Goal: Task Accomplishment & Management: Manage account settings

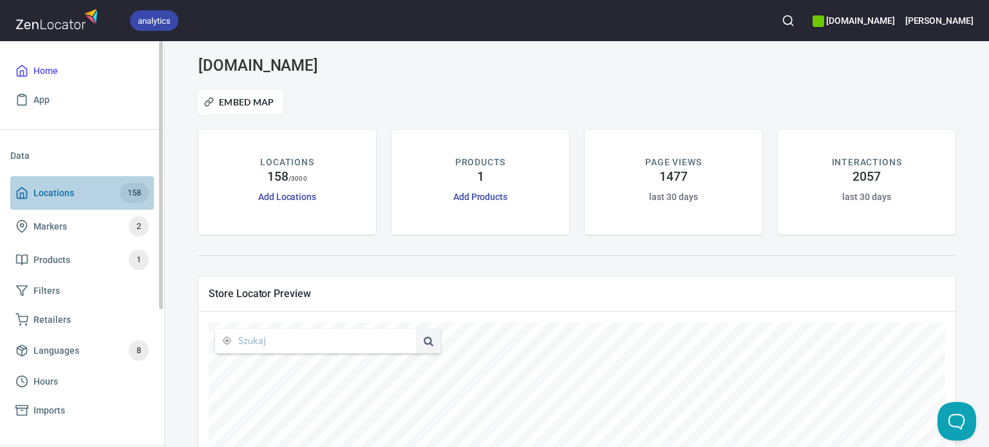
click at [36, 205] on link "Locations 158" at bounding box center [82, 192] width 144 height 33
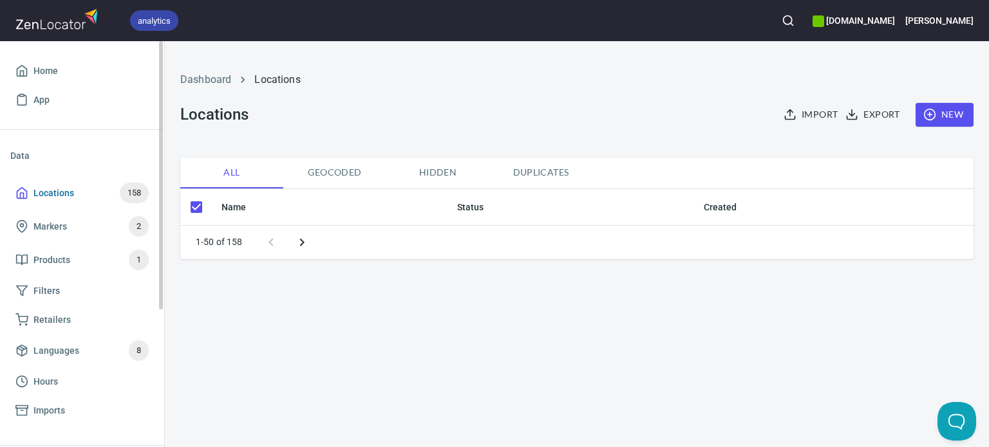
checkbox input "false"
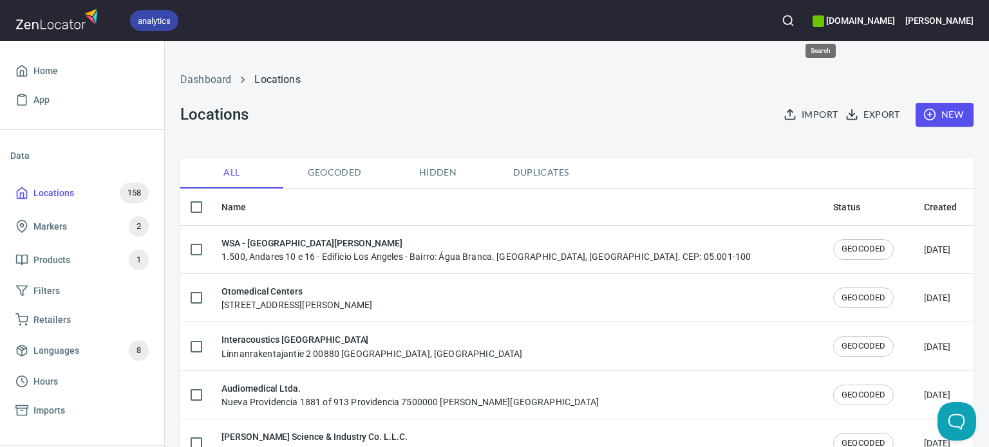
click at [794, 14] on icon "button" at bounding box center [787, 20] width 13 height 13
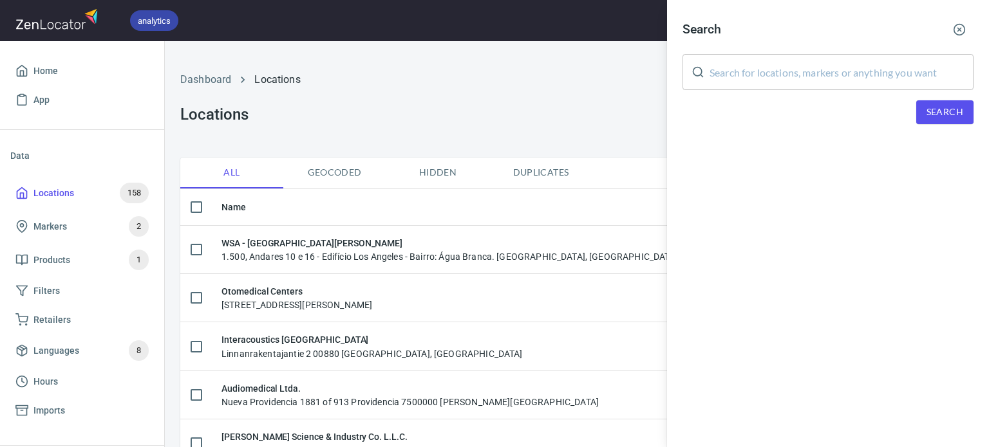
click at [705, 73] on div "​" at bounding box center [827, 72] width 291 height 36
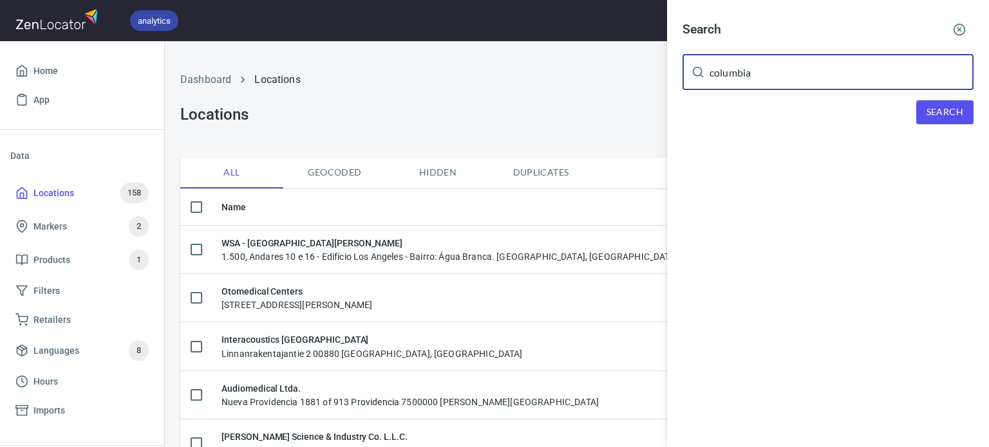
type input "columbia"
drag, startPoint x: 956, startPoint y: 95, endPoint x: 954, endPoint y: 105, distance: 10.0
click at [956, 97] on div "Search columbia ​ Search" at bounding box center [828, 80] width 322 height 160
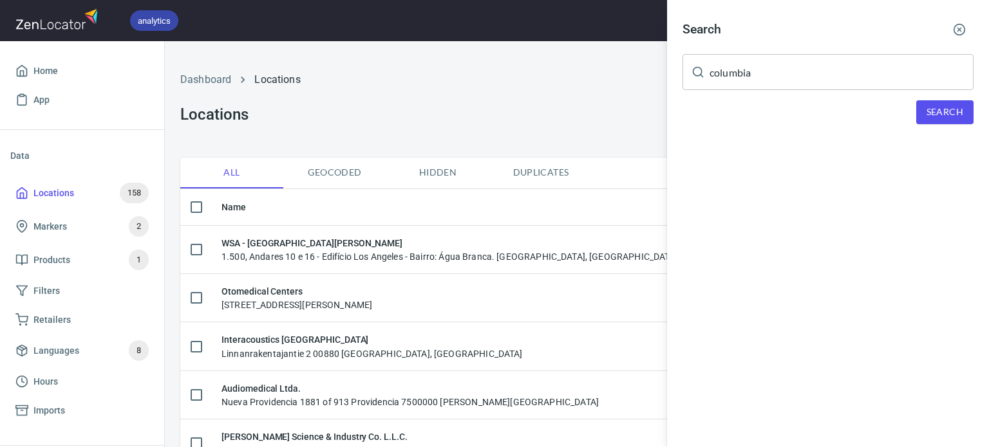
click at [951, 111] on span "Search" at bounding box center [944, 112] width 37 height 16
click at [382, 106] on div at bounding box center [494, 223] width 989 height 447
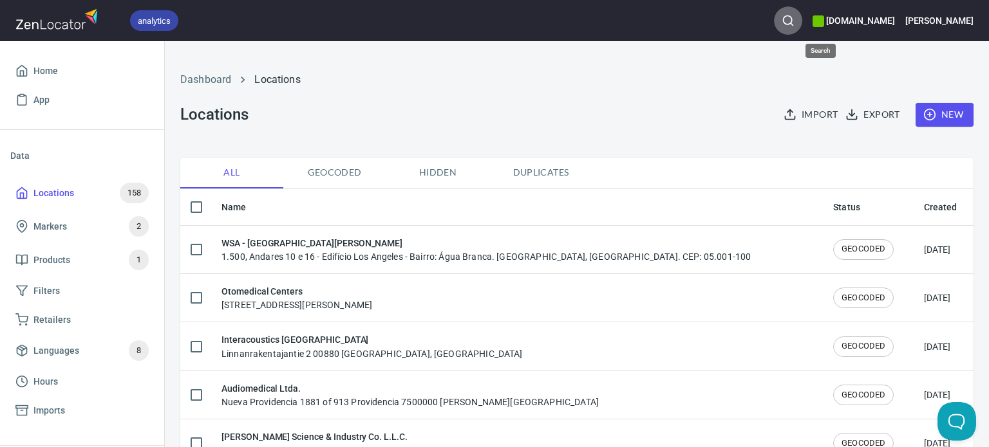
click at [794, 23] on icon "button" at bounding box center [787, 20] width 13 height 13
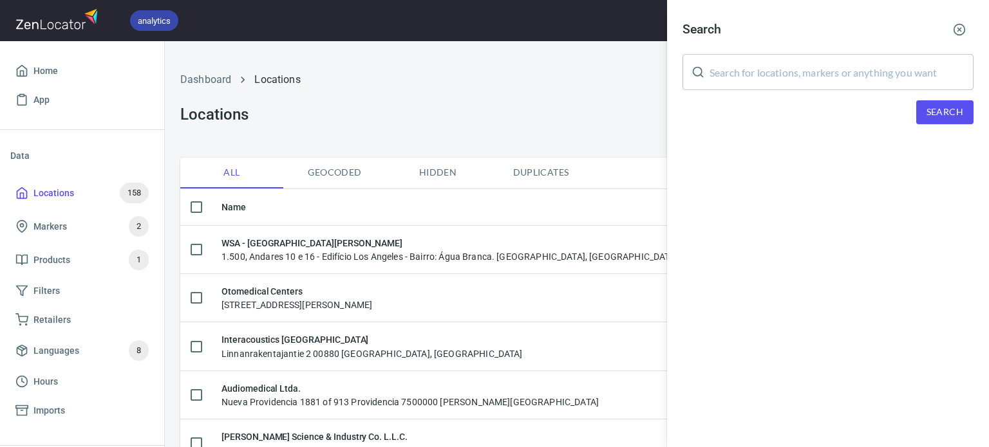
click at [777, 77] on input "text" at bounding box center [841, 72] width 264 height 36
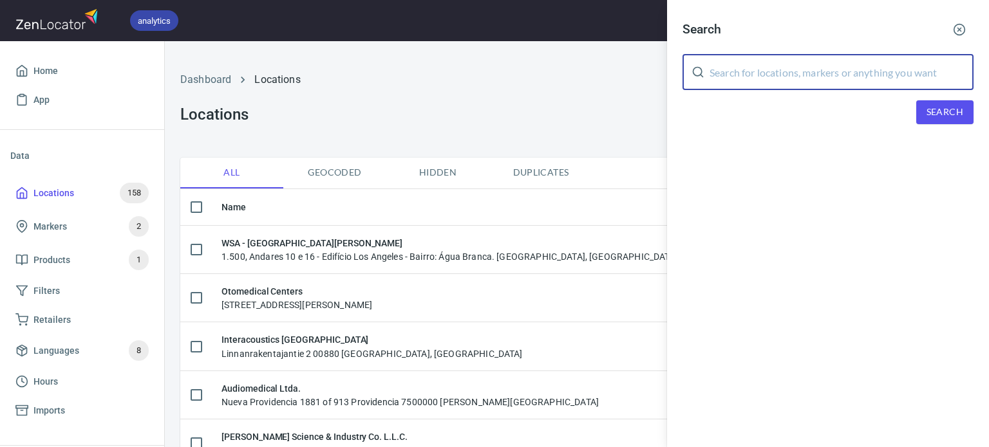
paste input "GAES"
type input "GAES"
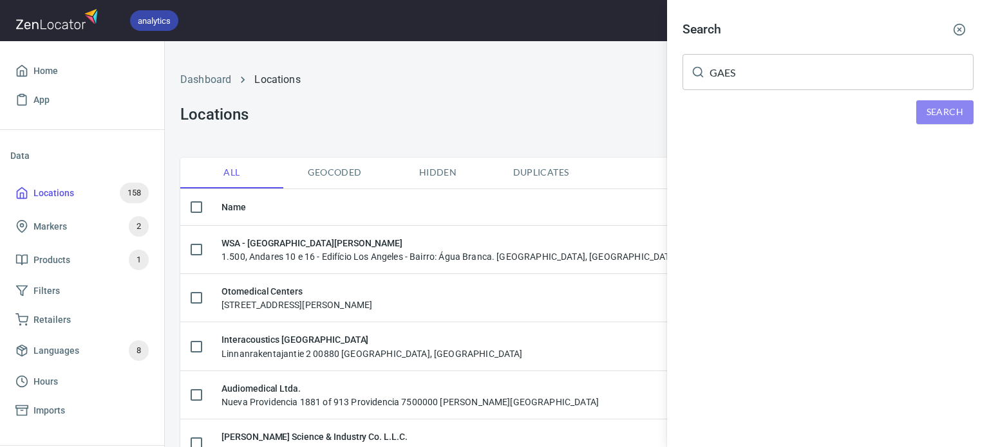
click at [954, 110] on span "Search" at bounding box center [944, 112] width 37 height 16
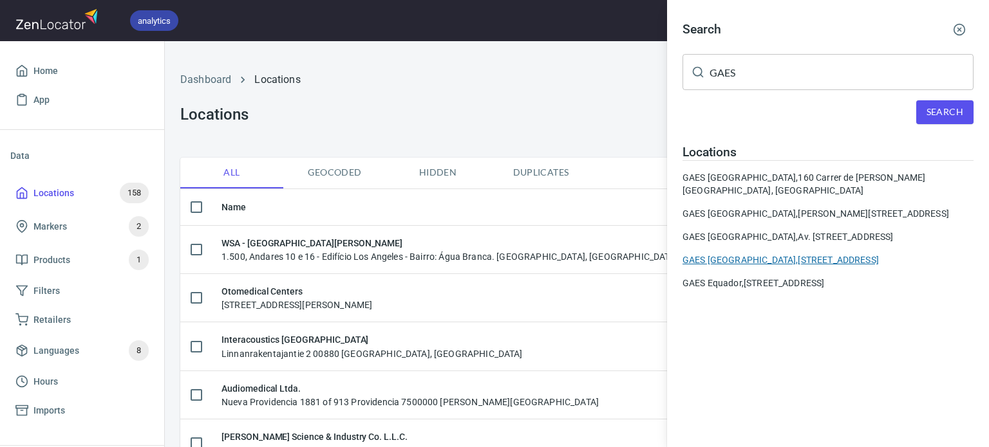
click at [746, 259] on div "GAES [GEOGRAPHIC_DATA], [STREET_ADDRESS]" at bounding box center [827, 260] width 291 height 13
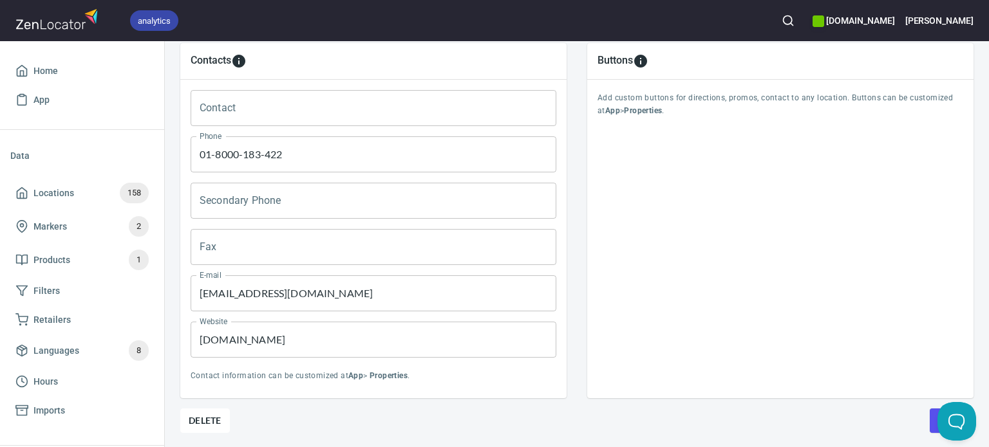
scroll to position [633, 0]
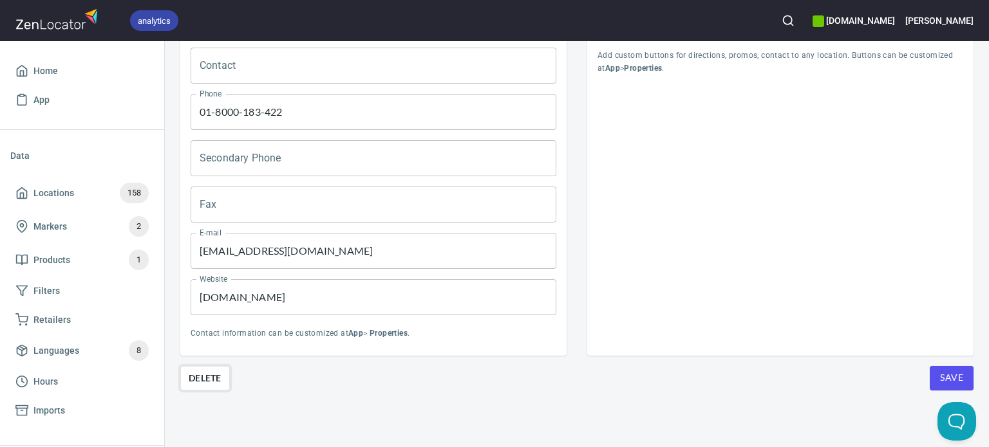
click at [203, 376] on button "Delete" at bounding box center [205, 378] width 50 height 24
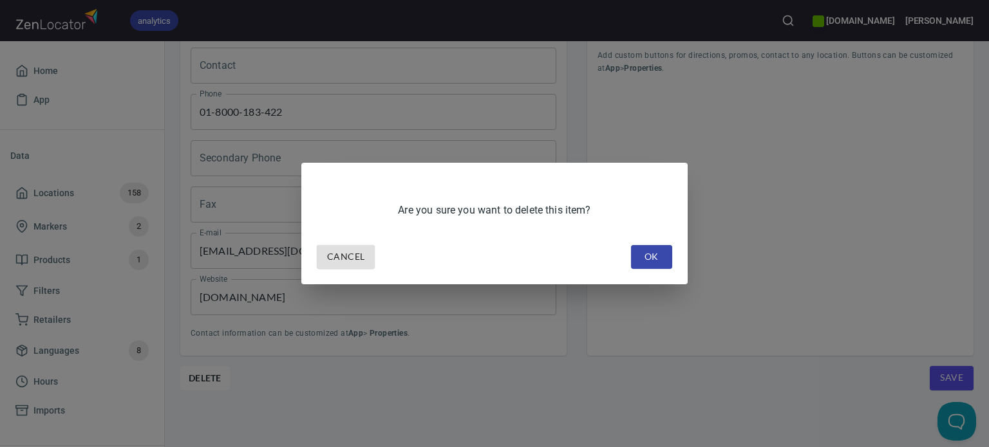
click at [656, 254] on span "OK" at bounding box center [651, 257] width 21 height 16
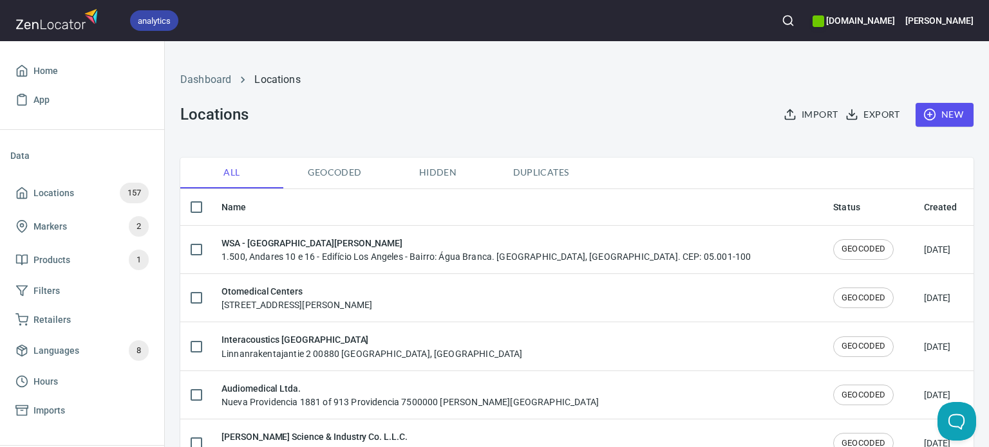
click at [802, 24] on button "button" at bounding box center [788, 20] width 28 height 28
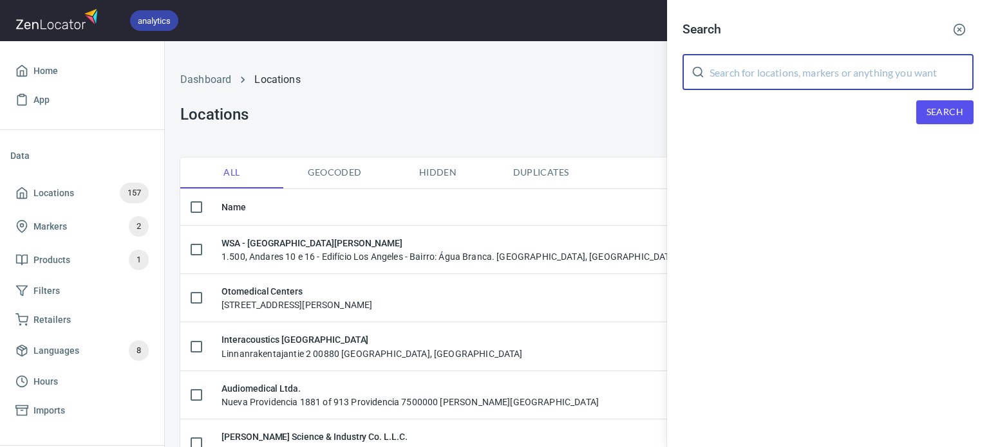
click at [791, 71] on input "text" at bounding box center [841, 72] width 264 height 36
paste input "Motroacustik"
click at [932, 100] on div "Search Motroacustik ​ Search" at bounding box center [828, 80] width 322 height 160
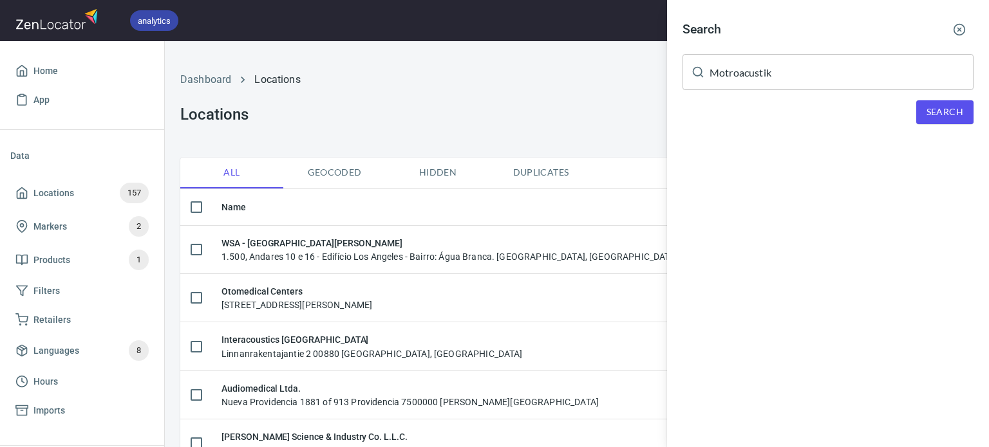
click at [943, 115] on span "Search" at bounding box center [944, 112] width 37 height 16
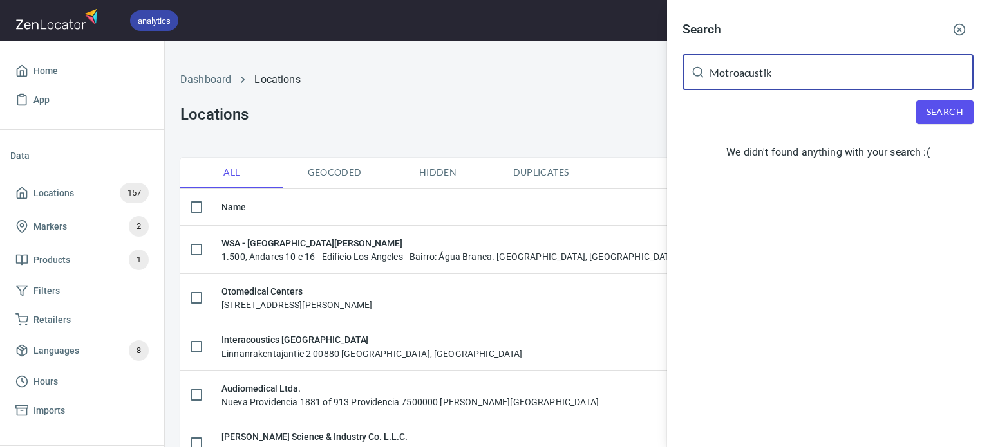
click at [764, 82] on input "Motroacustik" at bounding box center [841, 72] width 264 height 36
click at [783, 74] on input "Motroacustik" at bounding box center [841, 72] width 264 height 36
click at [938, 113] on span "Search" at bounding box center [944, 112] width 37 height 16
drag, startPoint x: 798, startPoint y: 84, endPoint x: 636, endPoint y: 74, distance: 162.5
click at [636, 74] on div "Search Motroacustik ​ Search We didn't found anything with your search :(" at bounding box center [494, 223] width 989 height 447
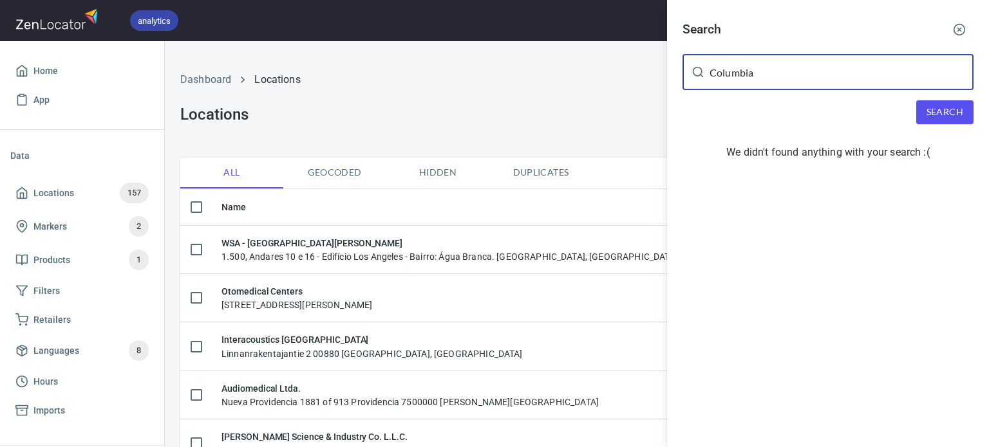
type input "Columbia"
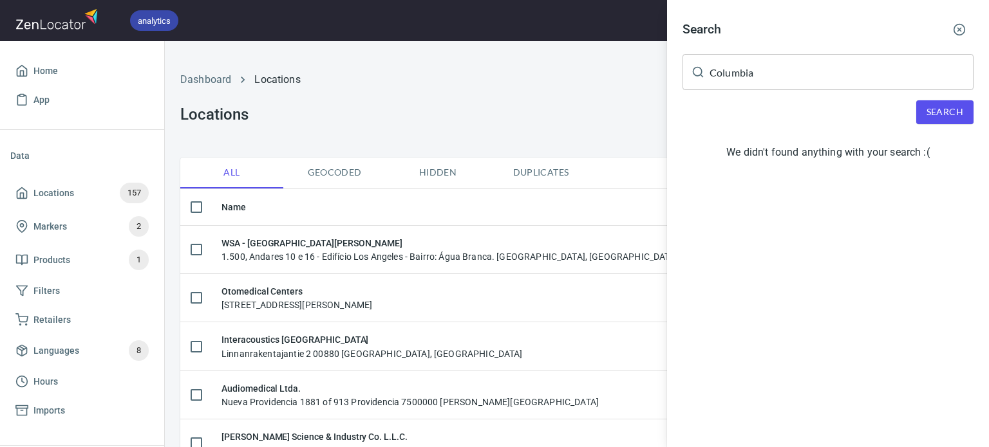
click at [530, 141] on div at bounding box center [494, 223] width 989 height 447
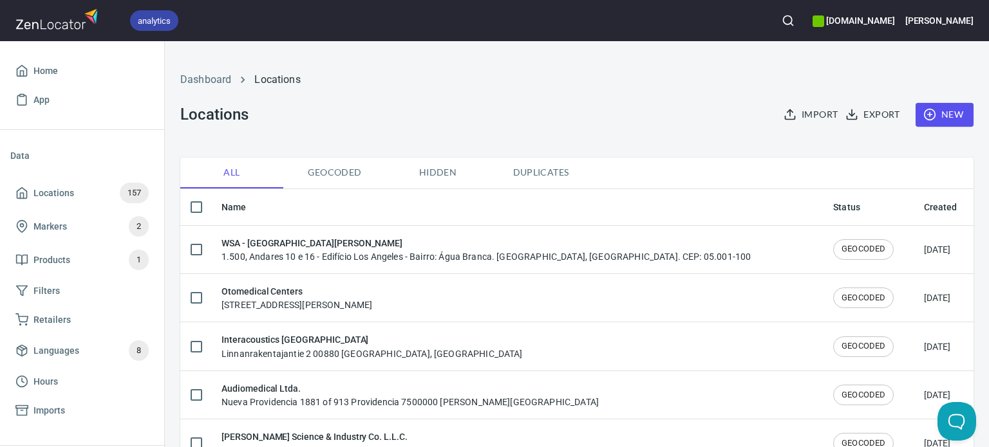
click at [239, 208] on th "Name" at bounding box center [516, 207] width 611 height 37
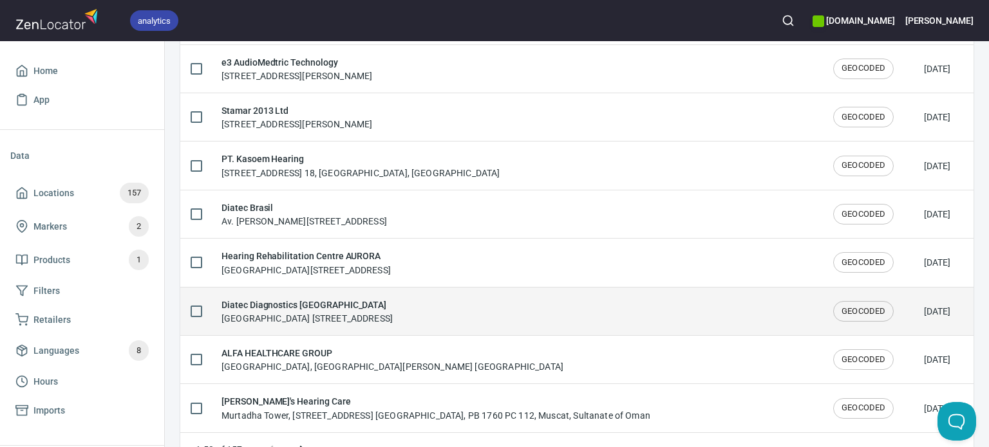
scroll to position [2247, 0]
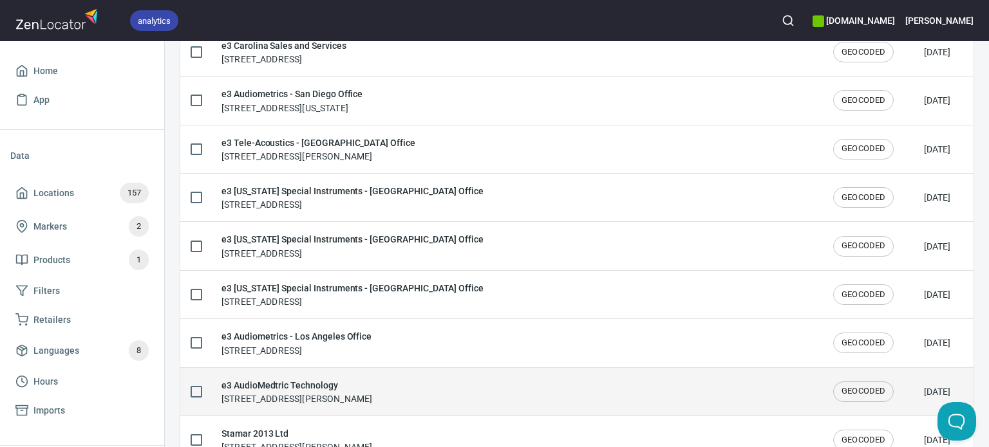
drag, startPoint x: 400, startPoint y: 427, endPoint x: 393, endPoint y: 375, distance: 52.6
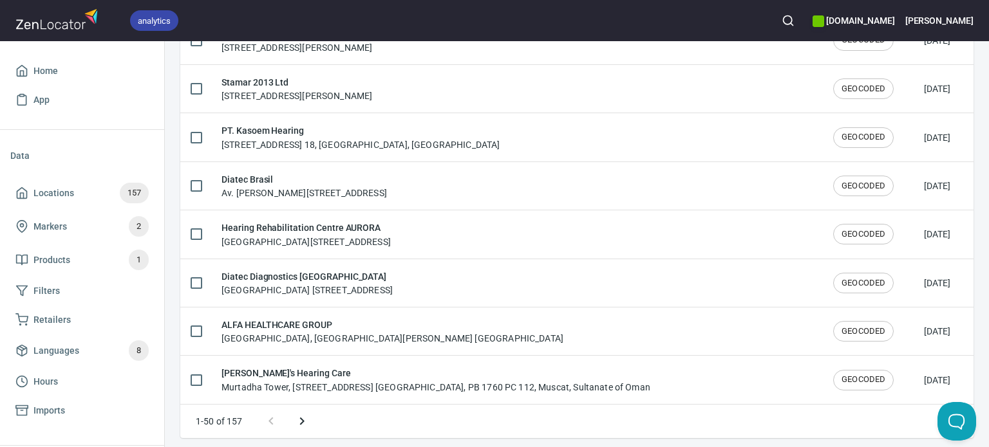
click at [298, 416] on icon "Next page" at bounding box center [301, 421] width 15 height 15
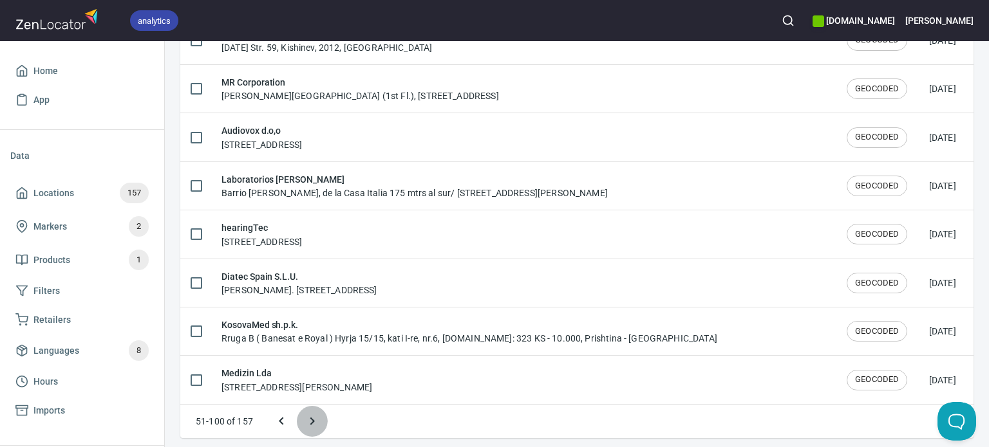
click at [315, 414] on icon "Next page" at bounding box center [311, 421] width 15 height 15
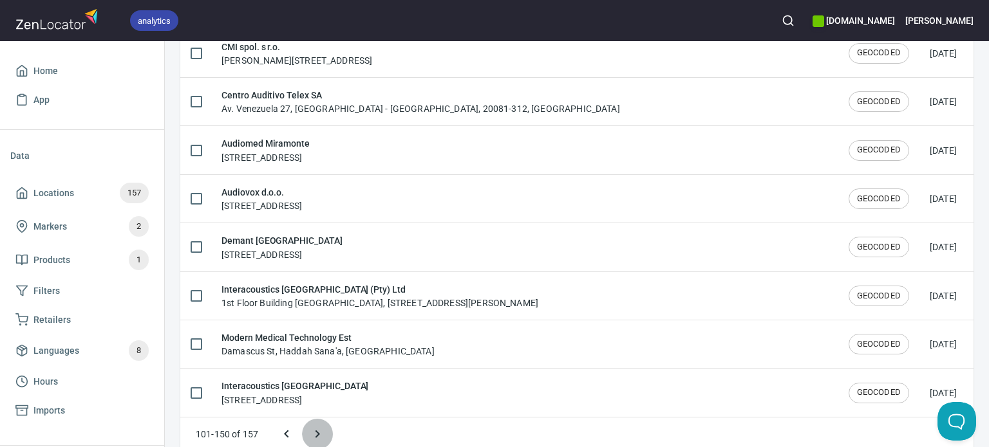
click at [313, 427] on icon "Next page" at bounding box center [317, 434] width 15 height 15
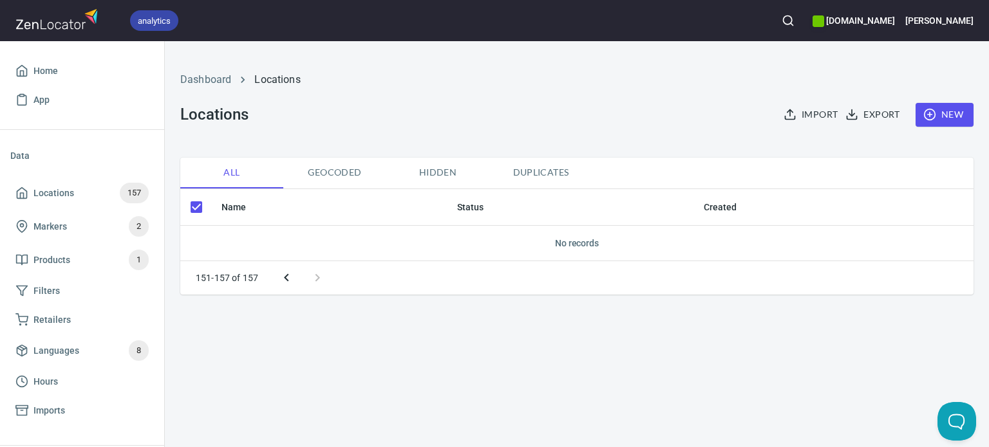
checkbox input "false"
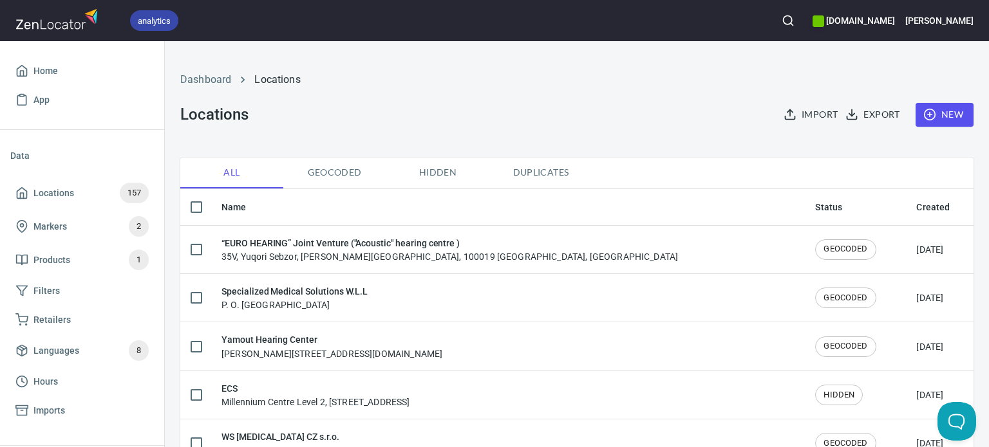
scroll to position [165, 0]
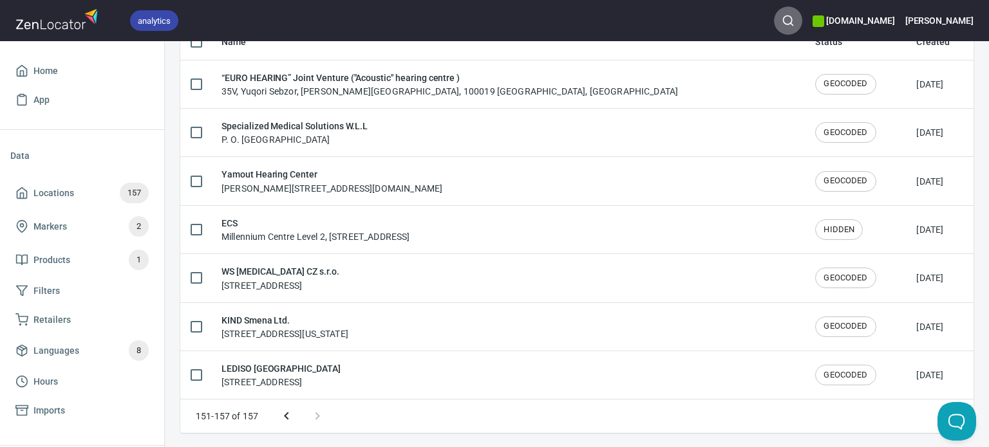
click at [802, 21] on button "button" at bounding box center [788, 20] width 28 height 28
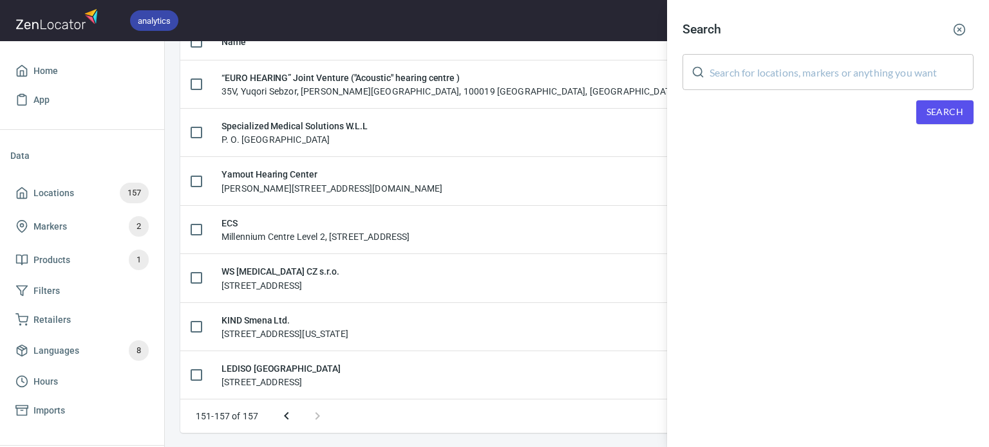
click at [763, 77] on input "text" at bounding box center [841, 72] width 264 height 36
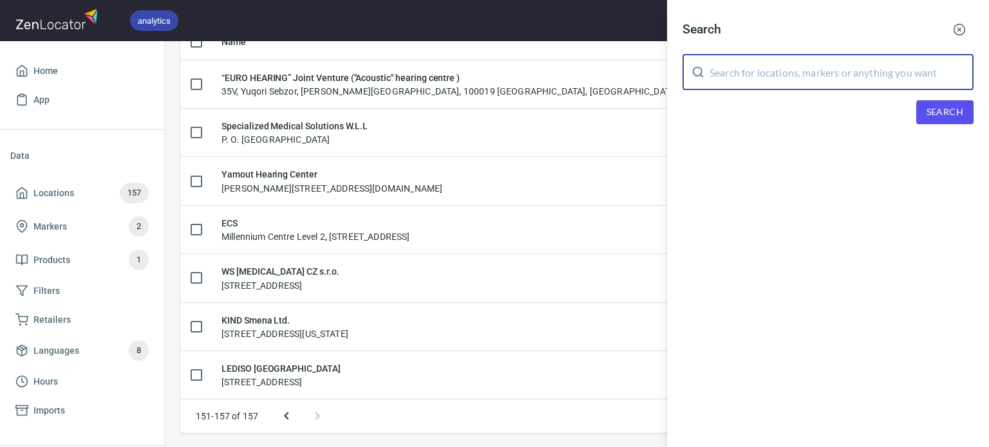
paste input "Metroacustik"
type input "Metroacustik"
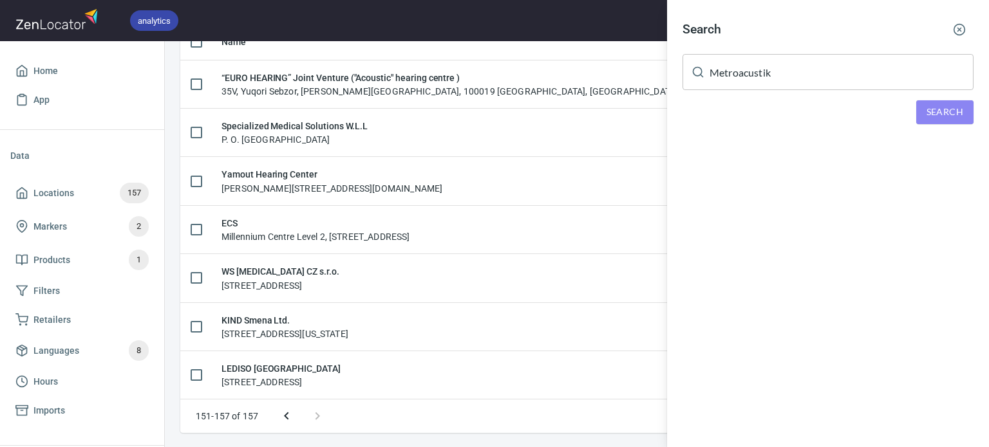
click at [933, 113] on span "Search" at bounding box center [944, 112] width 37 height 16
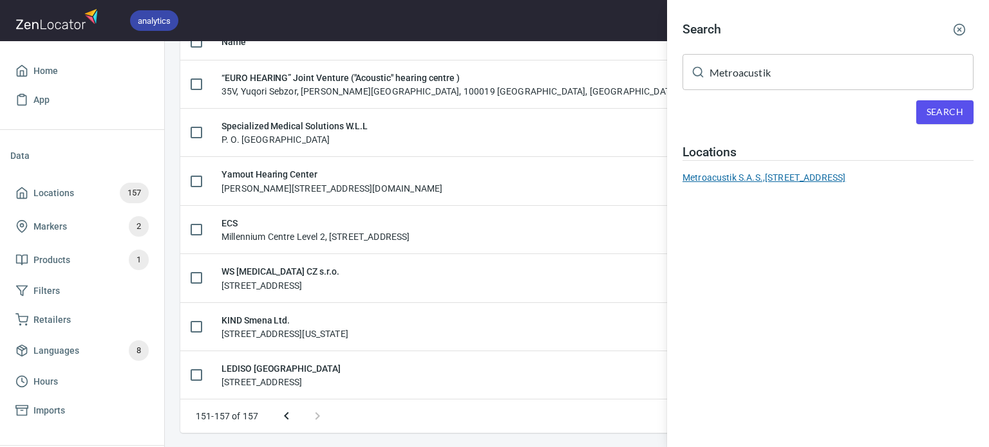
click at [739, 184] on div "Metroacustik S.A.S., [STREET_ADDRESS]" at bounding box center [827, 177] width 291 height 13
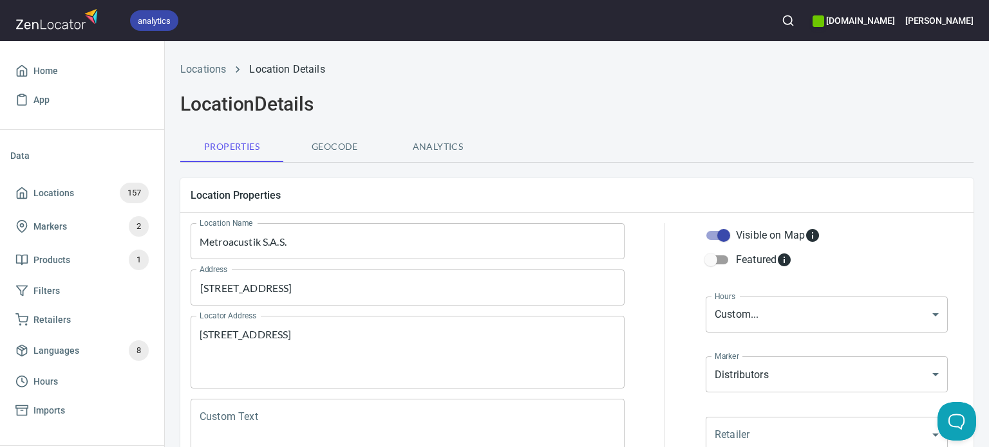
type textarea "[STREET_ADDRESS]"
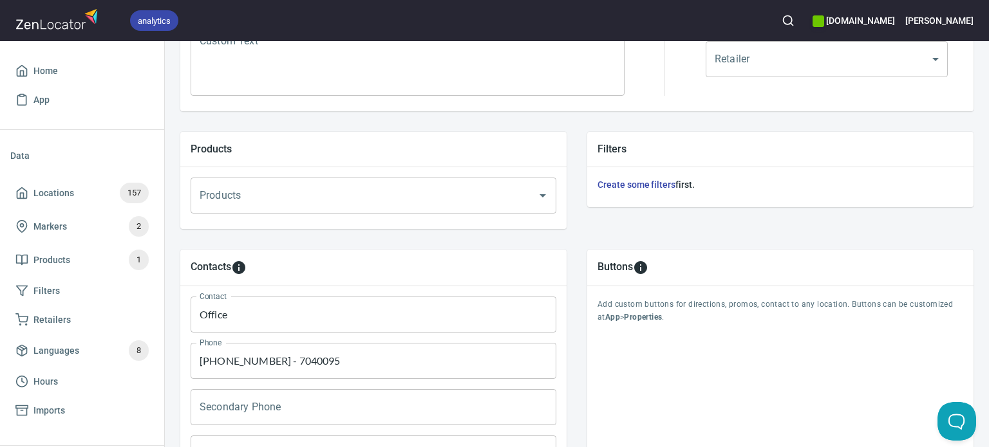
scroll to position [633, 0]
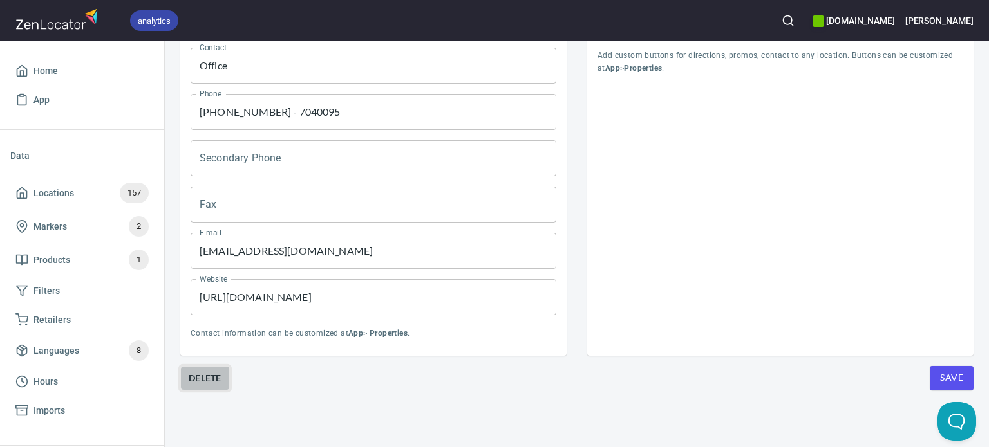
click at [214, 371] on span "Delete" at bounding box center [205, 378] width 33 height 15
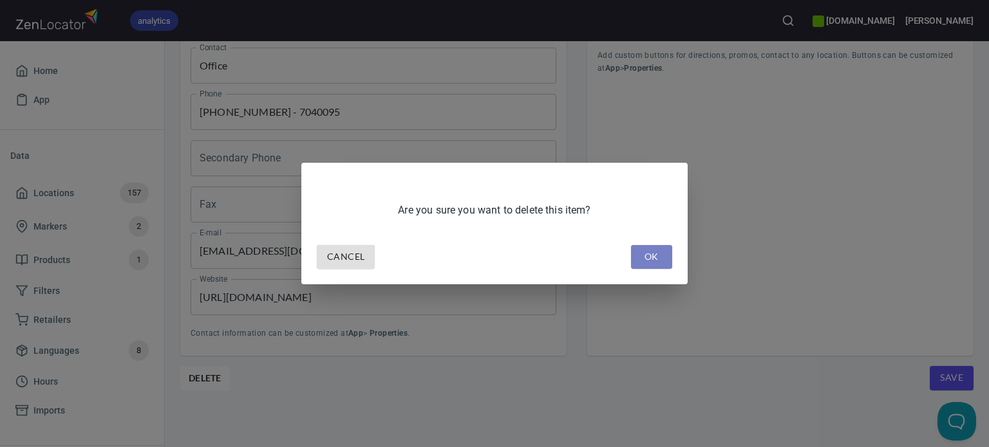
click at [653, 267] on button "OK" at bounding box center [651, 257] width 41 height 24
